Goal: Information Seeking & Learning: Learn about a topic

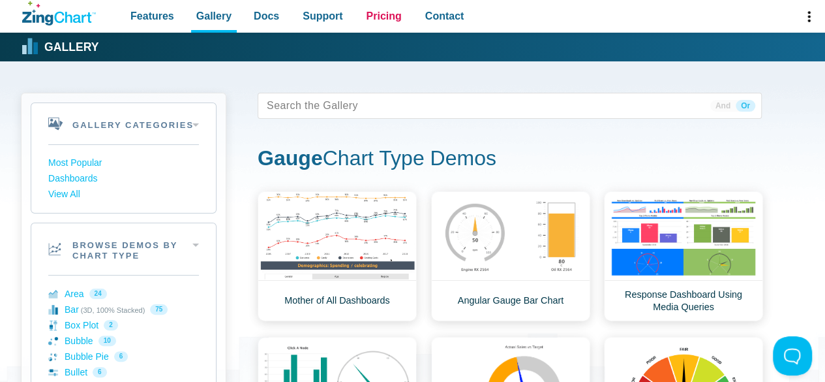
click at [385, 18] on span "Pricing" at bounding box center [383, 16] width 35 height 18
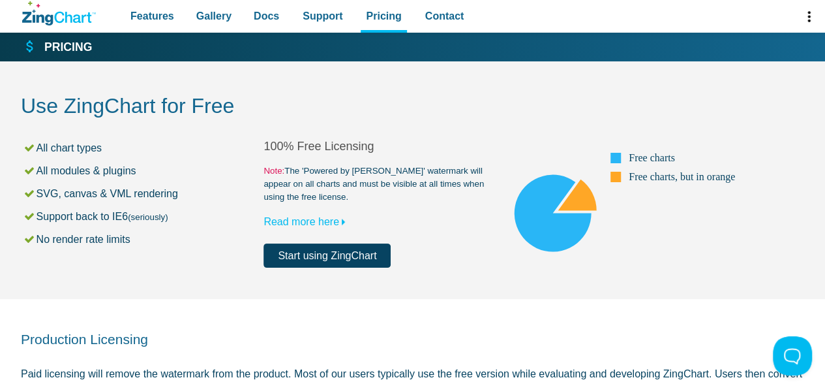
click at [78, 148] on li "All chart types" at bounding box center [143, 148] width 241 height 18
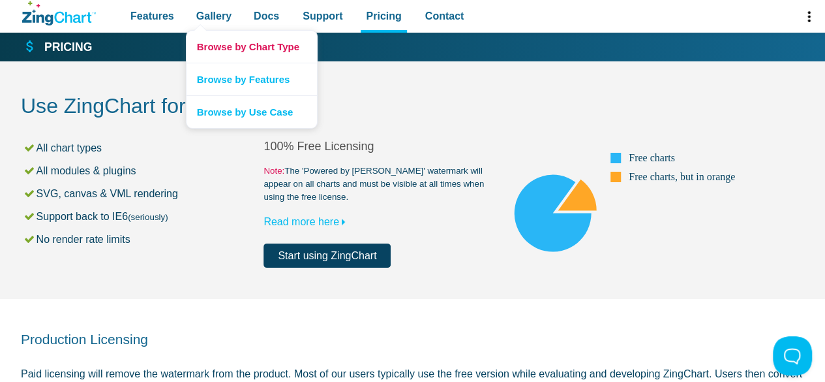
click at [223, 54] on link "Browse by Chart Type" at bounding box center [252, 47] width 131 height 32
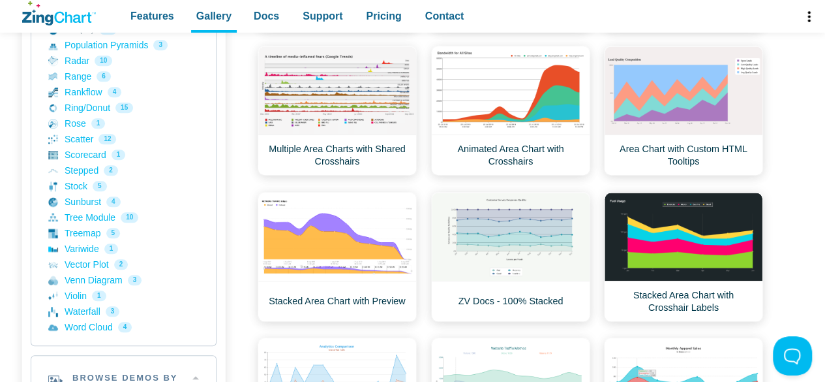
scroll to position [392, 0]
